Goal: Task Accomplishment & Management: Manage account settings

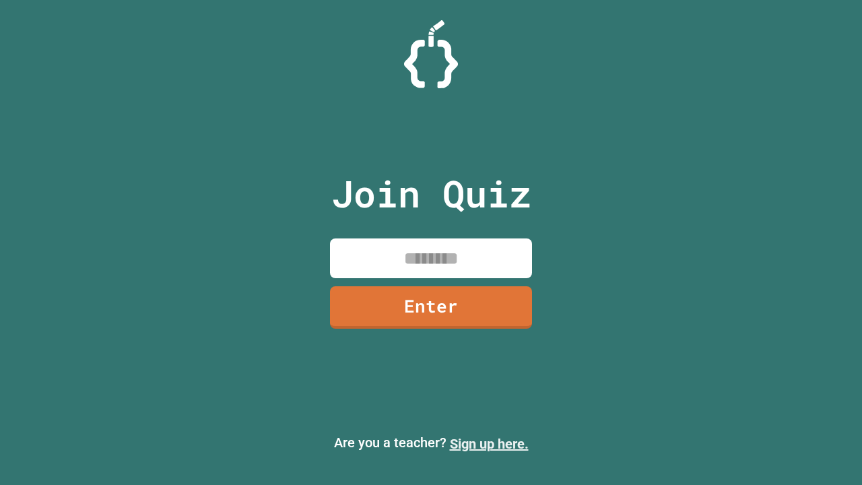
click at [489, 444] on link "Sign up here." at bounding box center [489, 443] width 79 height 16
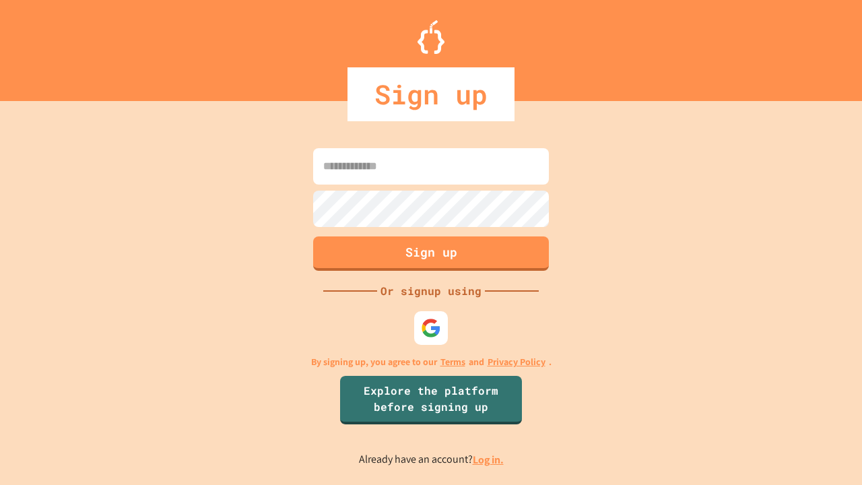
click at [489, 459] on link "Log in." at bounding box center [487, 459] width 31 height 14
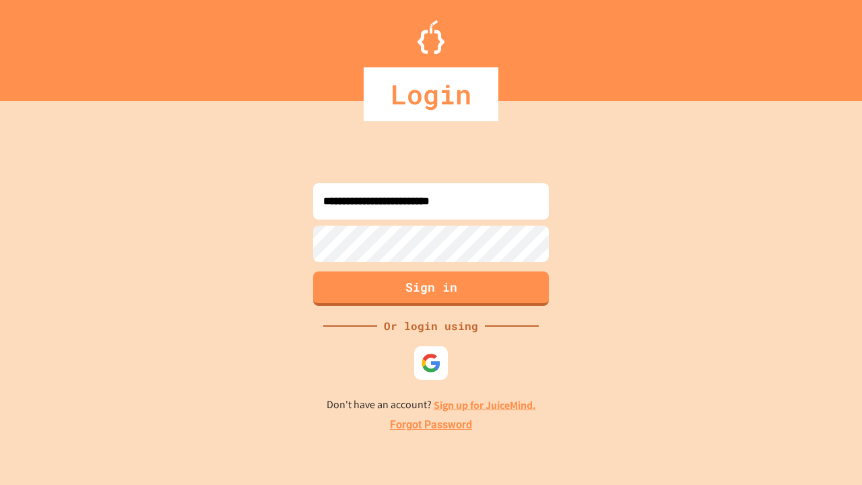
type input "**********"
